Goal: Task Accomplishment & Management: Complete application form

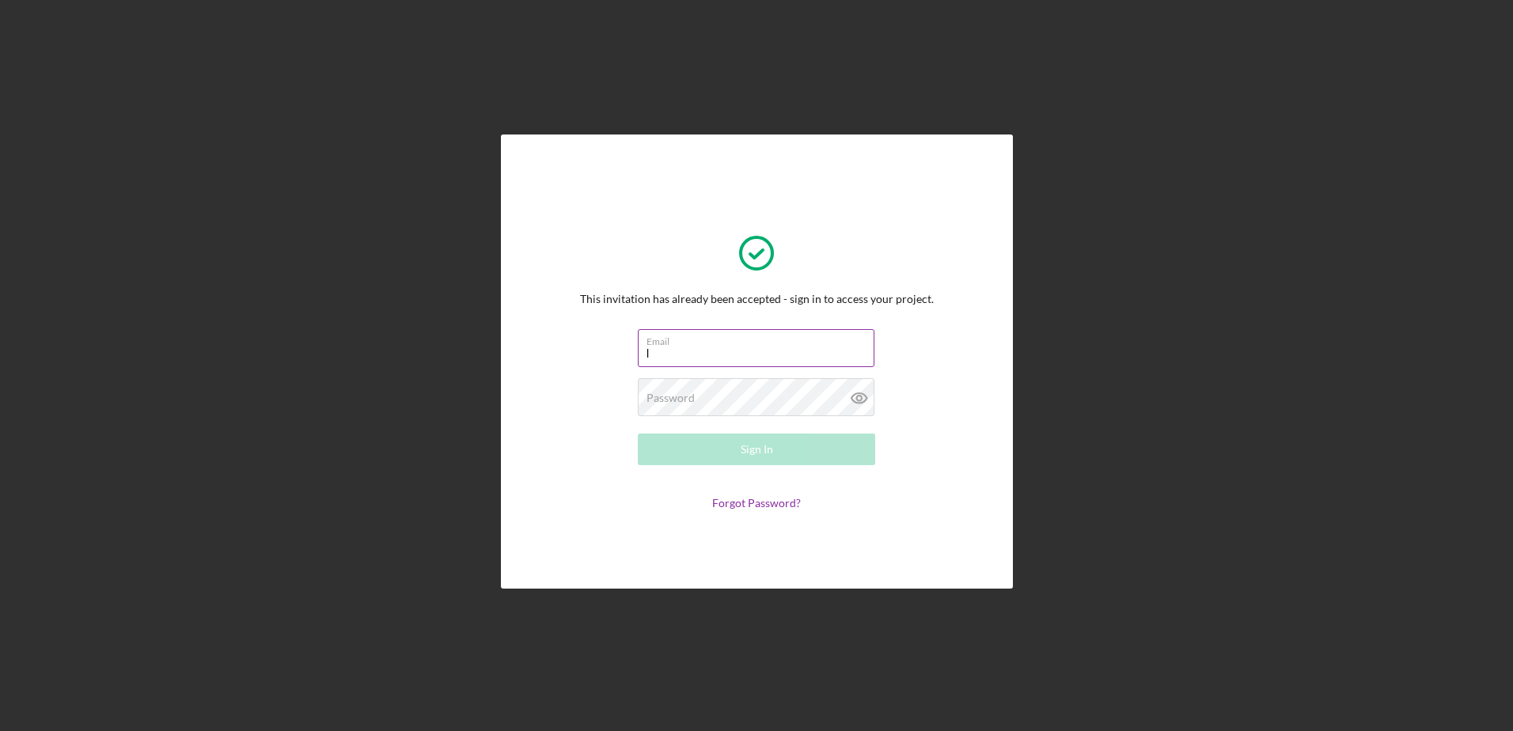
click at [663, 360] on input "l" at bounding box center [756, 348] width 237 height 38
type input "[EMAIL_ADDRESS][DOMAIN_NAME]"
click at [669, 402] on label "Password" at bounding box center [670, 398] width 48 height 13
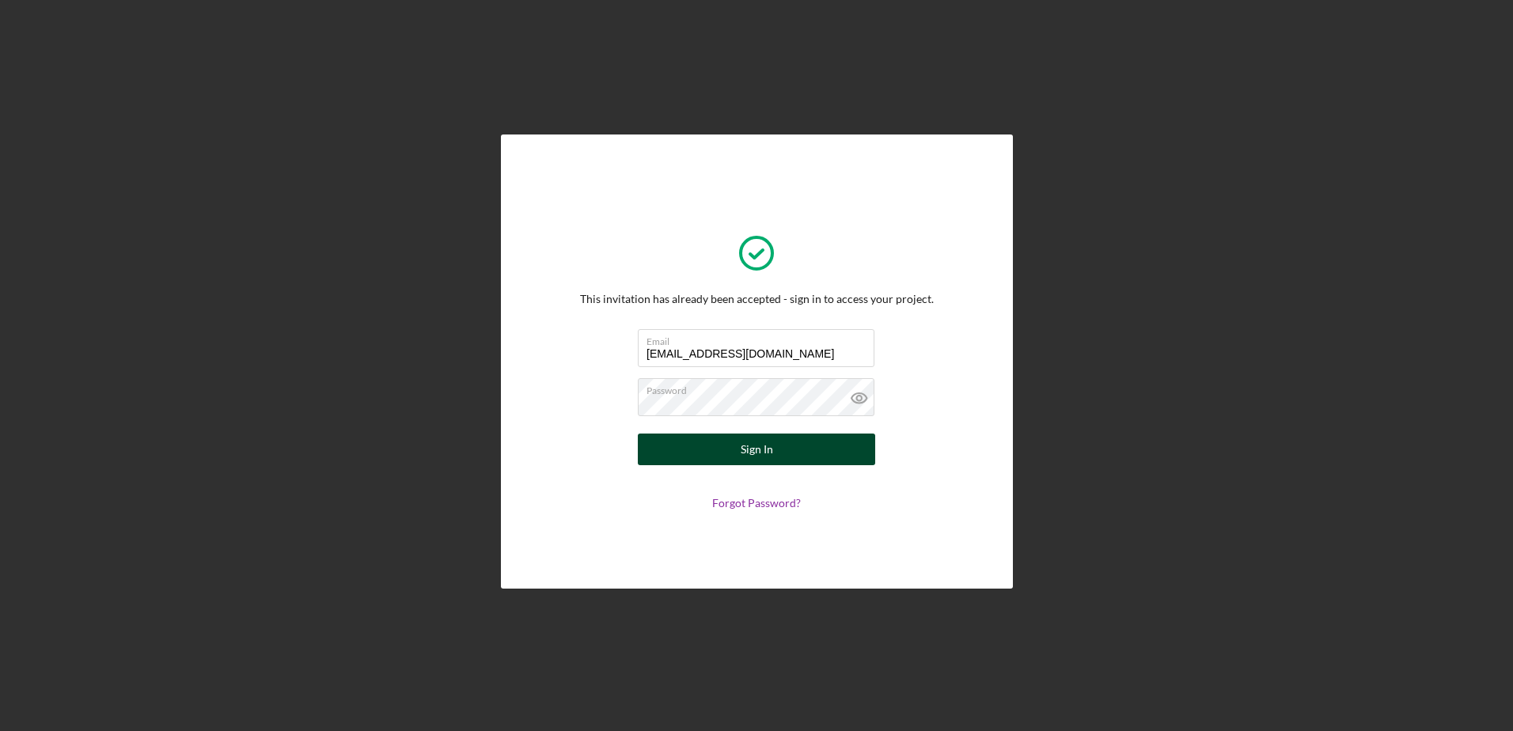
click at [753, 443] on div "Sign In" at bounding box center [757, 450] width 32 height 32
